Goal: Task Accomplishment & Management: Manage account settings

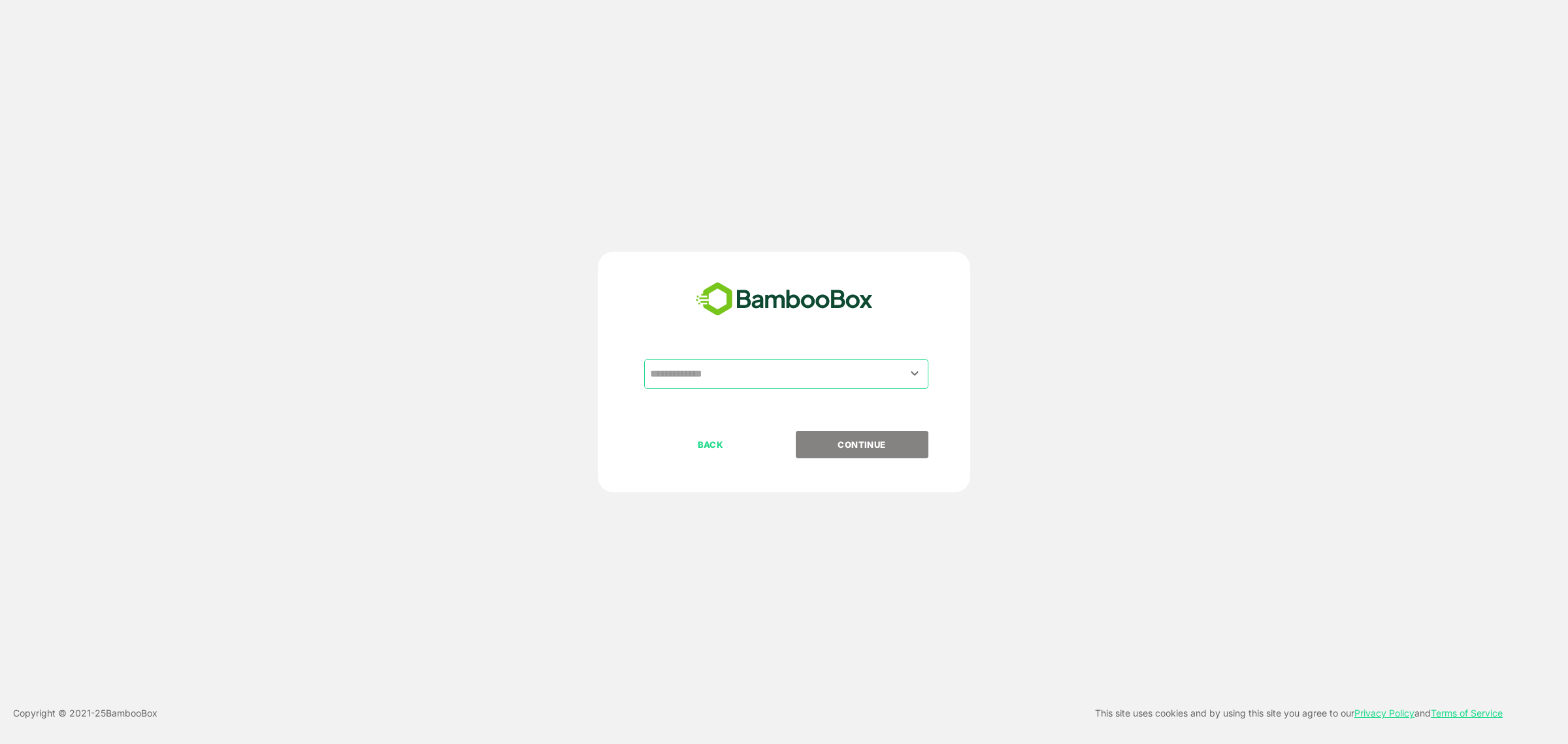
click at [746, 369] on input "text" at bounding box center [786, 373] width 279 height 25
type input "*********"
click at [795, 430] on button "CONTINUE" at bounding box center [862, 444] width 133 height 28
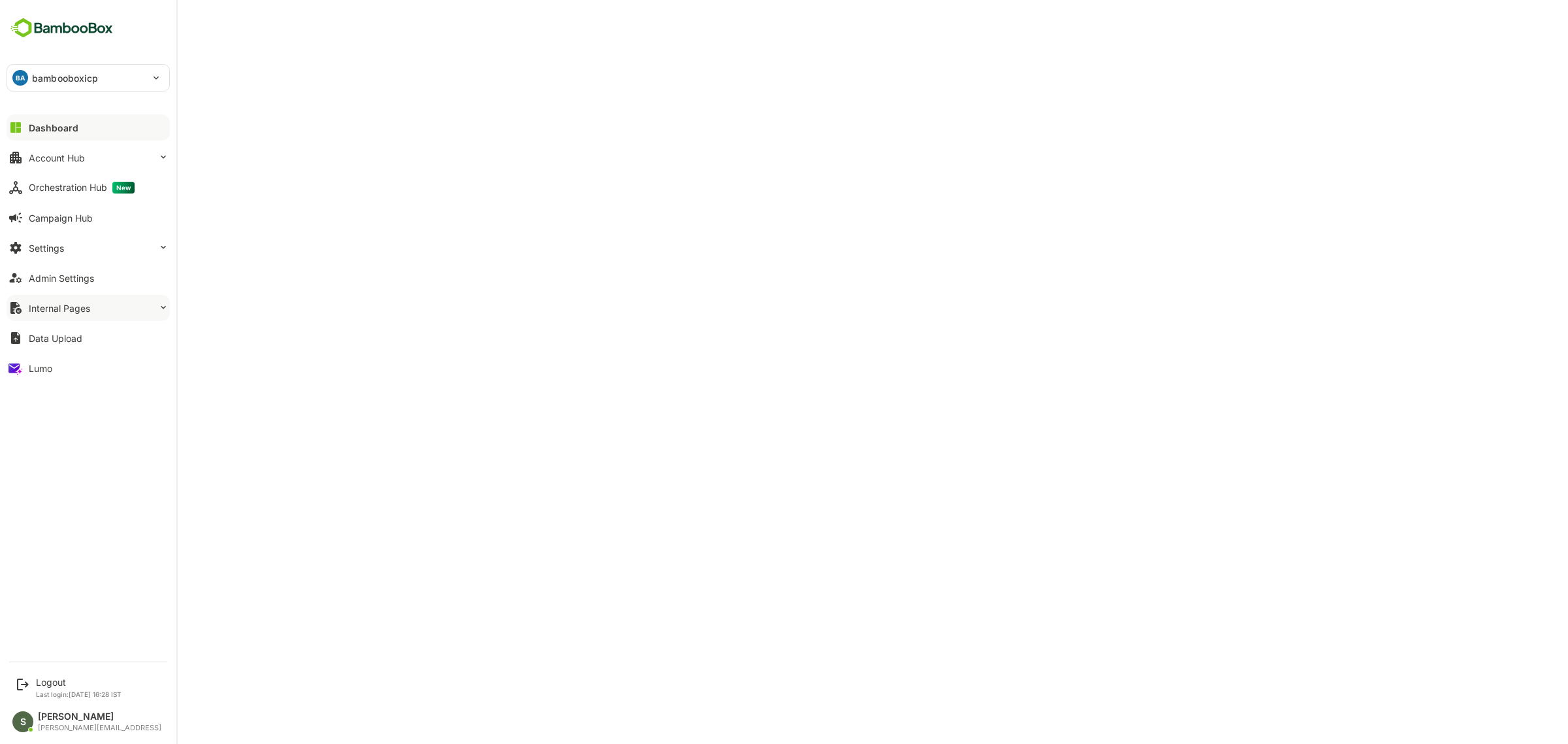
click at [106, 305] on button "Internal Pages" at bounding box center [88, 308] width 163 height 26
click at [115, 249] on button "Settings" at bounding box center [88, 247] width 163 height 26
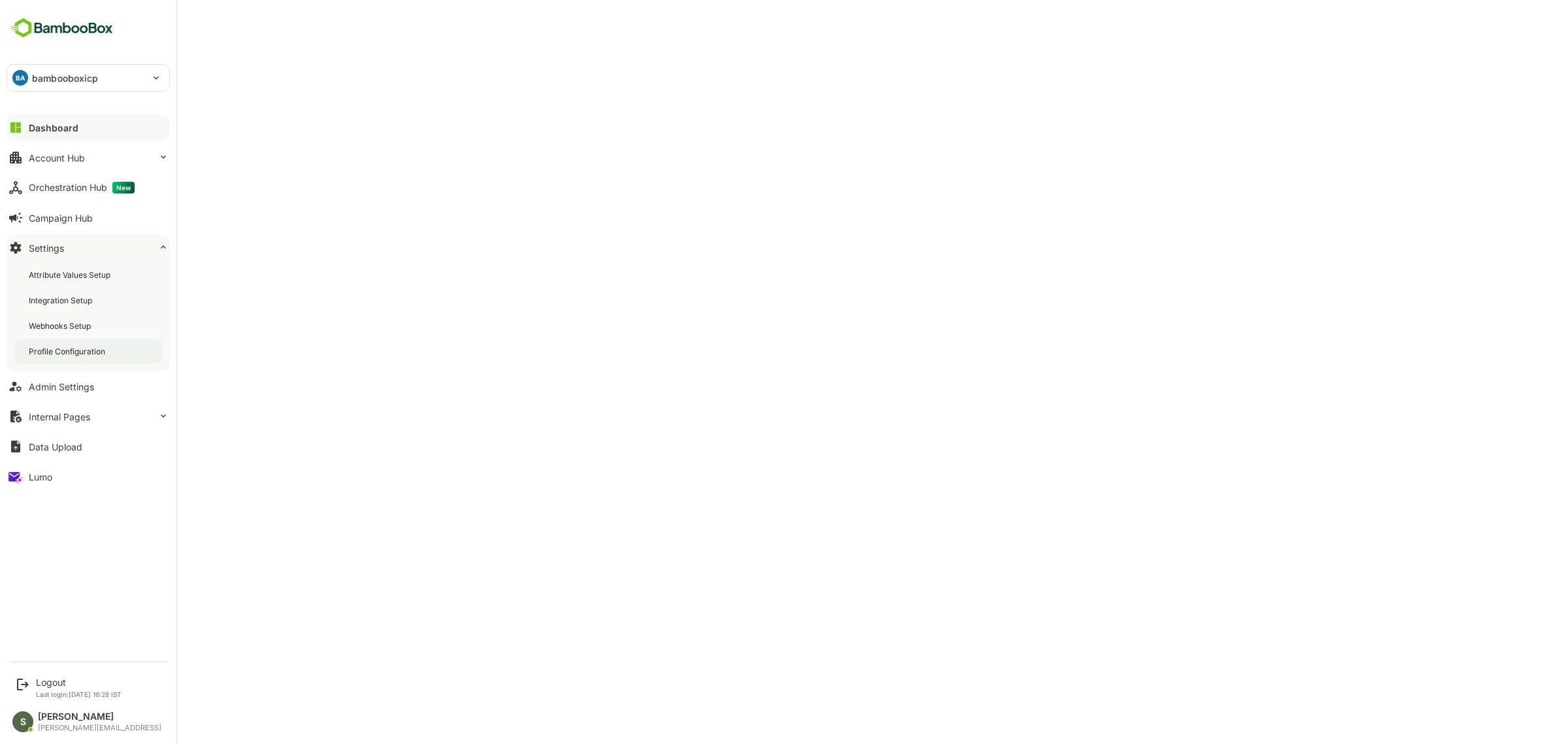
click at [103, 346] on div "Profile Configuration" at bounding box center [68, 350] width 79 height 11
